Goal: Transaction & Acquisition: Purchase product/service

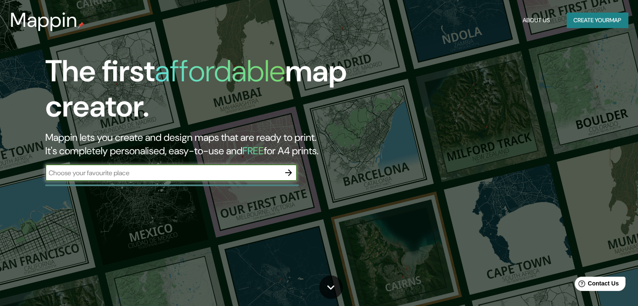
click at [119, 177] on input "text" at bounding box center [162, 173] width 235 height 10
type input "[GEOGRAPHIC_DATA]"
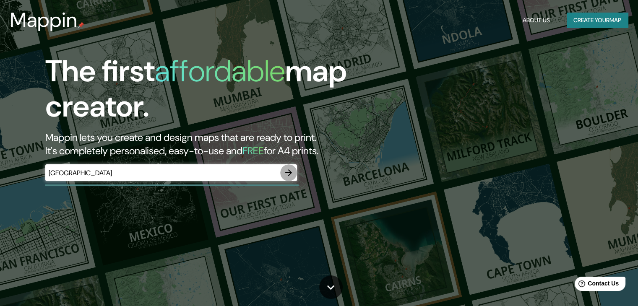
click at [289, 174] on icon "button" at bounding box center [288, 172] width 7 height 7
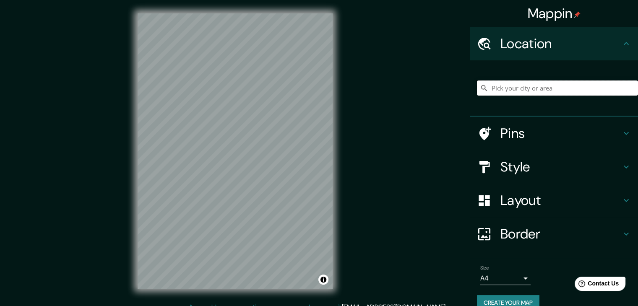
click at [546, 91] on input "Pick your city or area" at bounding box center [557, 88] width 161 height 15
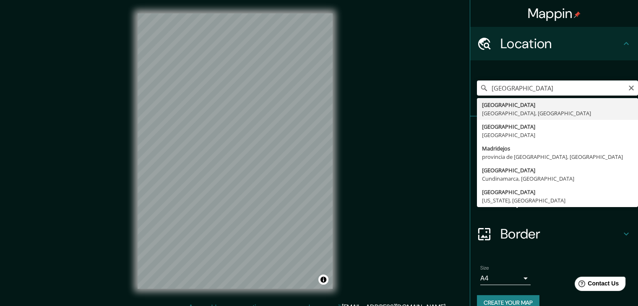
type input "[GEOGRAPHIC_DATA], [GEOGRAPHIC_DATA], [GEOGRAPHIC_DATA]"
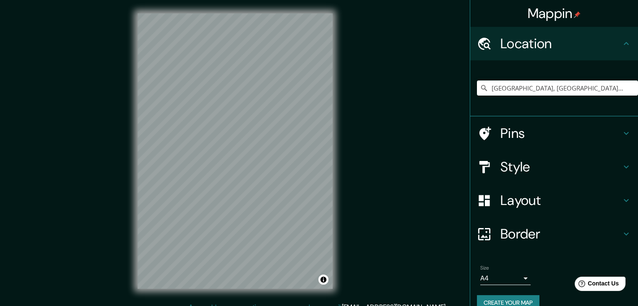
click at [623, 166] on icon at bounding box center [625, 167] width 5 height 3
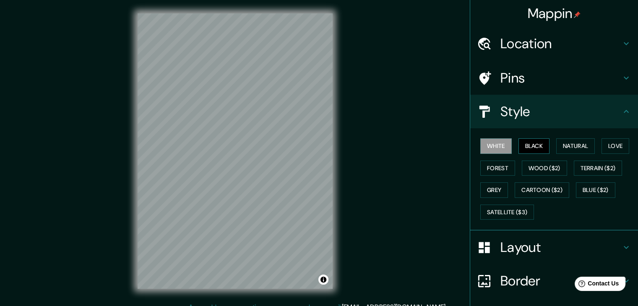
click at [535, 147] on button "Black" at bounding box center [533, 146] width 31 height 16
click at [491, 144] on button "White" at bounding box center [495, 146] width 31 height 16
click at [553, 165] on button "Wood ($2)" at bounding box center [544, 169] width 45 height 16
click at [501, 156] on div "White Black Natural Love Forest Wood ($2) Terrain ($2) Grey Cartoon ($2) Blue (…" at bounding box center [557, 179] width 161 height 88
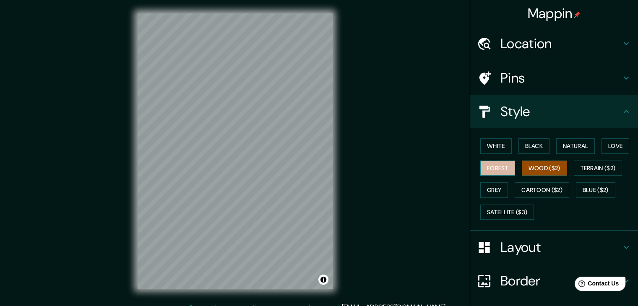
click at [494, 165] on button "Forest" at bounding box center [497, 169] width 35 height 16
click at [524, 145] on button "Black" at bounding box center [533, 146] width 31 height 16
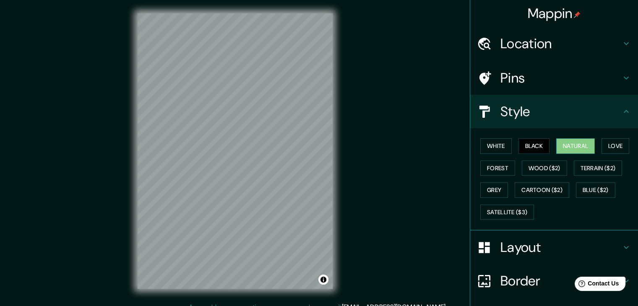
click at [575, 146] on button "Natural" at bounding box center [575, 146] width 39 height 16
click at [621, 146] on button "Love" at bounding box center [615, 146] width 28 height 16
click at [567, 148] on button "Natural" at bounding box center [575, 146] width 39 height 16
click at [530, 147] on button "Black" at bounding box center [533, 146] width 31 height 16
click at [487, 146] on button "White" at bounding box center [495, 146] width 31 height 16
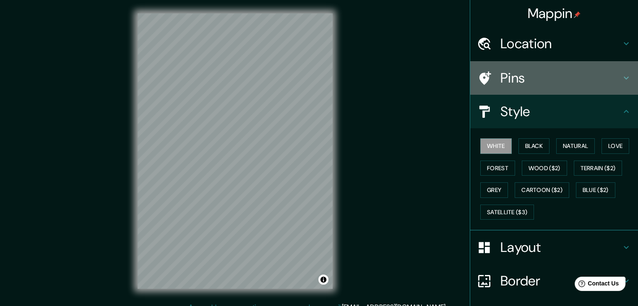
click at [510, 73] on h4 "Pins" at bounding box center [560, 78] width 121 height 17
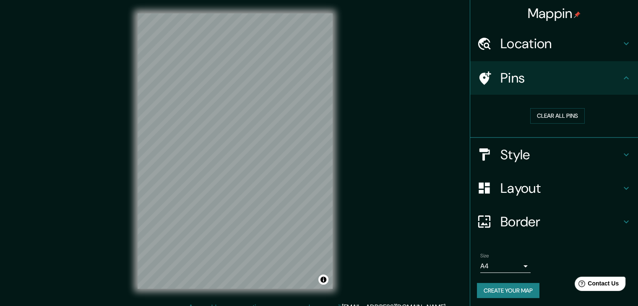
click at [519, 156] on h4 "Style" at bounding box center [560, 154] width 121 height 17
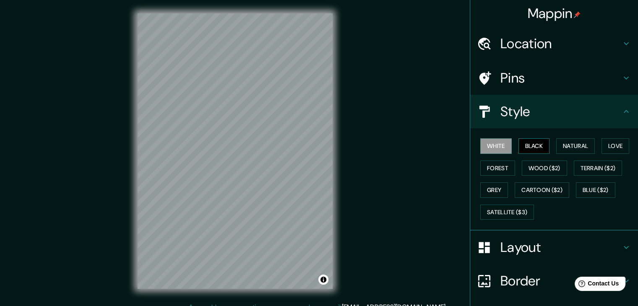
click at [522, 148] on button "Black" at bounding box center [533, 146] width 31 height 16
click at [560, 148] on button "Natural" at bounding box center [575, 146] width 39 height 16
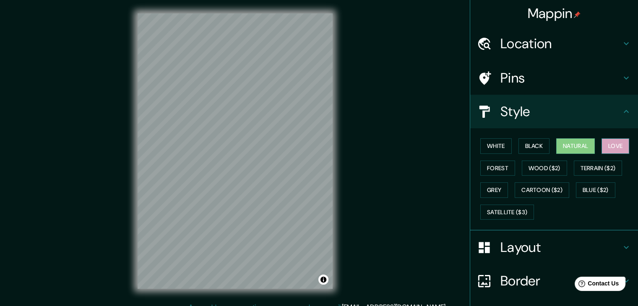
click at [610, 146] on button "Love" at bounding box center [615, 146] width 28 height 16
click at [499, 168] on button "Forest" at bounding box center [497, 169] width 35 height 16
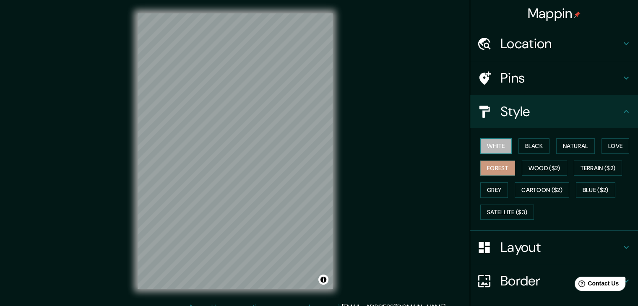
click at [500, 146] on button "White" at bounding box center [495, 146] width 31 height 16
click at [522, 150] on button "Black" at bounding box center [533, 146] width 31 height 16
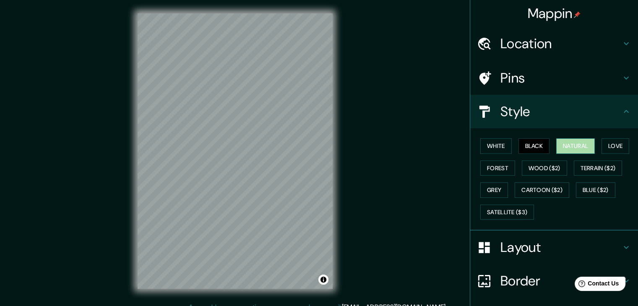
click at [558, 148] on button "Natural" at bounding box center [575, 146] width 39 height 16
click at [527, 148] on button "Black" at bounding box center [533, 146] width 31 height 16
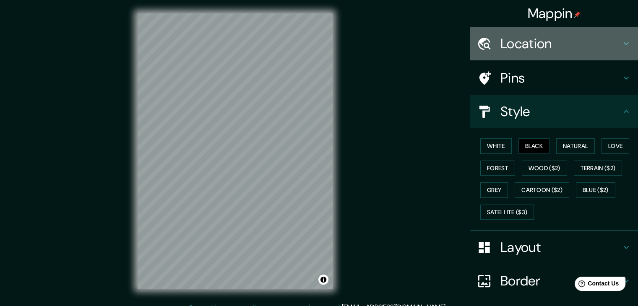
click at [528, 43] on h4 "Location" at bounding box center [560, 43] width 121 height 17
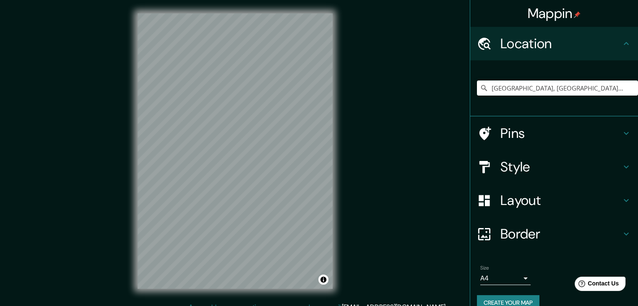
click at [509, 232] on h4 "Border" at bounding box center [560, 234] width 121 height 17
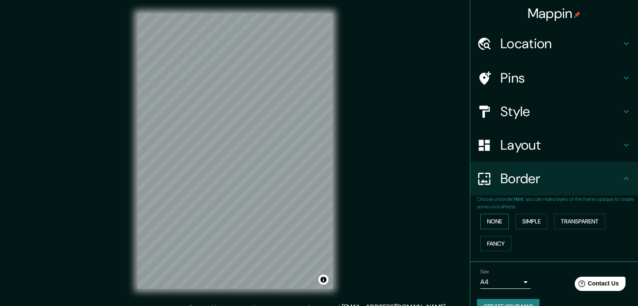
click at [481, 220] on button "None" at bounding box center [494, 222] width 29 height 16
click at [530, 223] on button "Simple" at bounding box center [531, 222] width 32 height 16
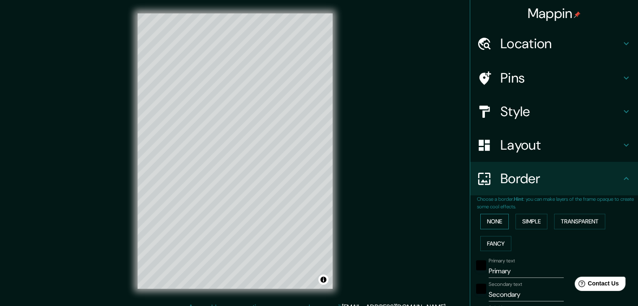
click at [480, 220] on button "None" at bounding box center [494, 222] width 29 height 16
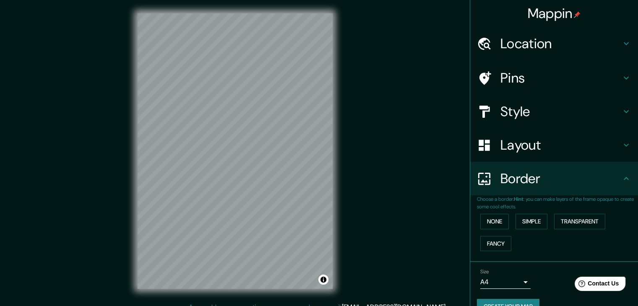
click at [517, 152] on div "Layout" at bounding box center [554, 145] width 168 height 34
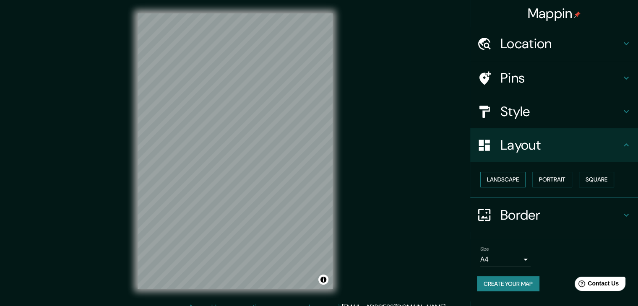
click at [517, 182] on button "Landscape" at bounding box center [502, 180] width 45 height 16
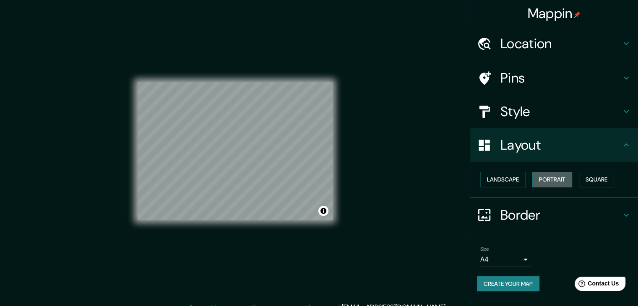
click at [547, 182] on button "Portrait" at bounding box center [552, 180] width 40 height 16
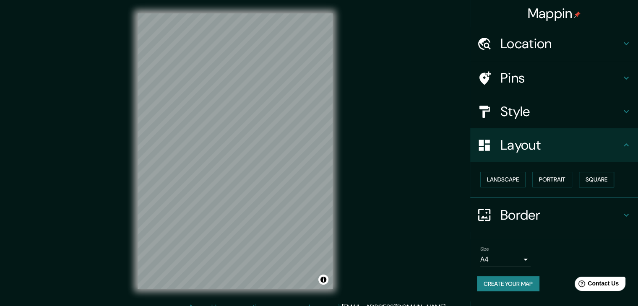
click at [595, 182] on button "Square" at bounding box center [596, 180] width 35 height 16
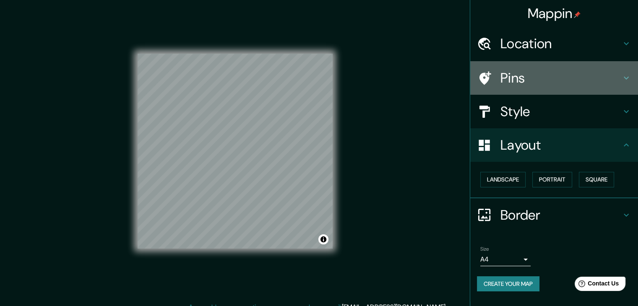
click at [508, 78] on h4 "Pins" at bounding box center [560, 78] width 121 height 17
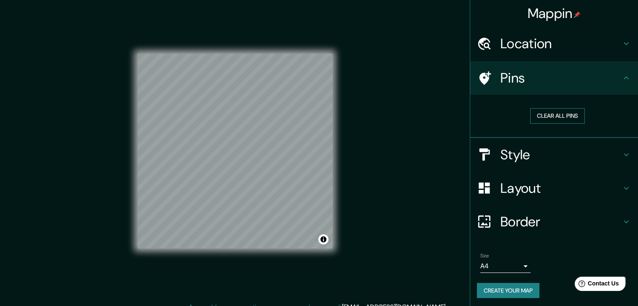
click at [558, 110] on button "Clear all pins" at bounding box center [557, 116] width 55 height 16
click at [512, 158] on h4 "Style" at bounding box center [560, 154] width 121 height 17
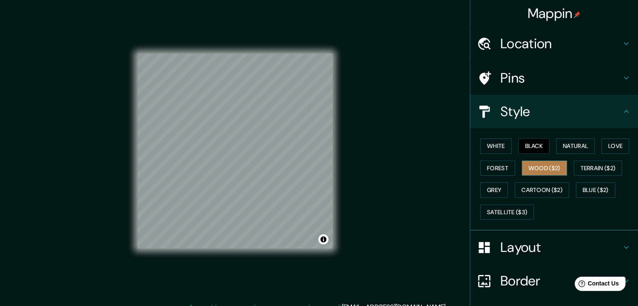
click at [535, 170] on button "Wood ($2)" at bounding box center [544, 169] width 45 height 16
click at [595, 168] on button "Terrain ($2)" at bounding box center [598, 169] width 49 height 16
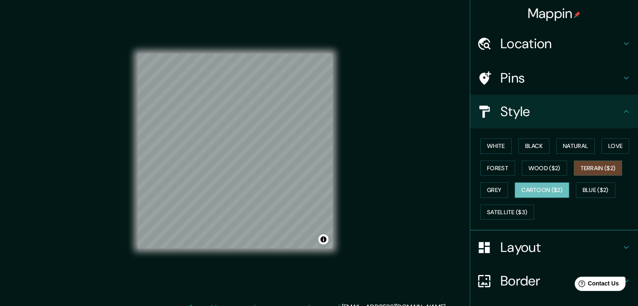
click at [555, 187] on button "Cartoon ($2)" at bounding box center [541, 190] width 55 height 16
click at [495, 149] on button "White" at bounding box center [495, 146] width 31 height 16
